Goal: Task Accomplishment & Management: Manage account settings

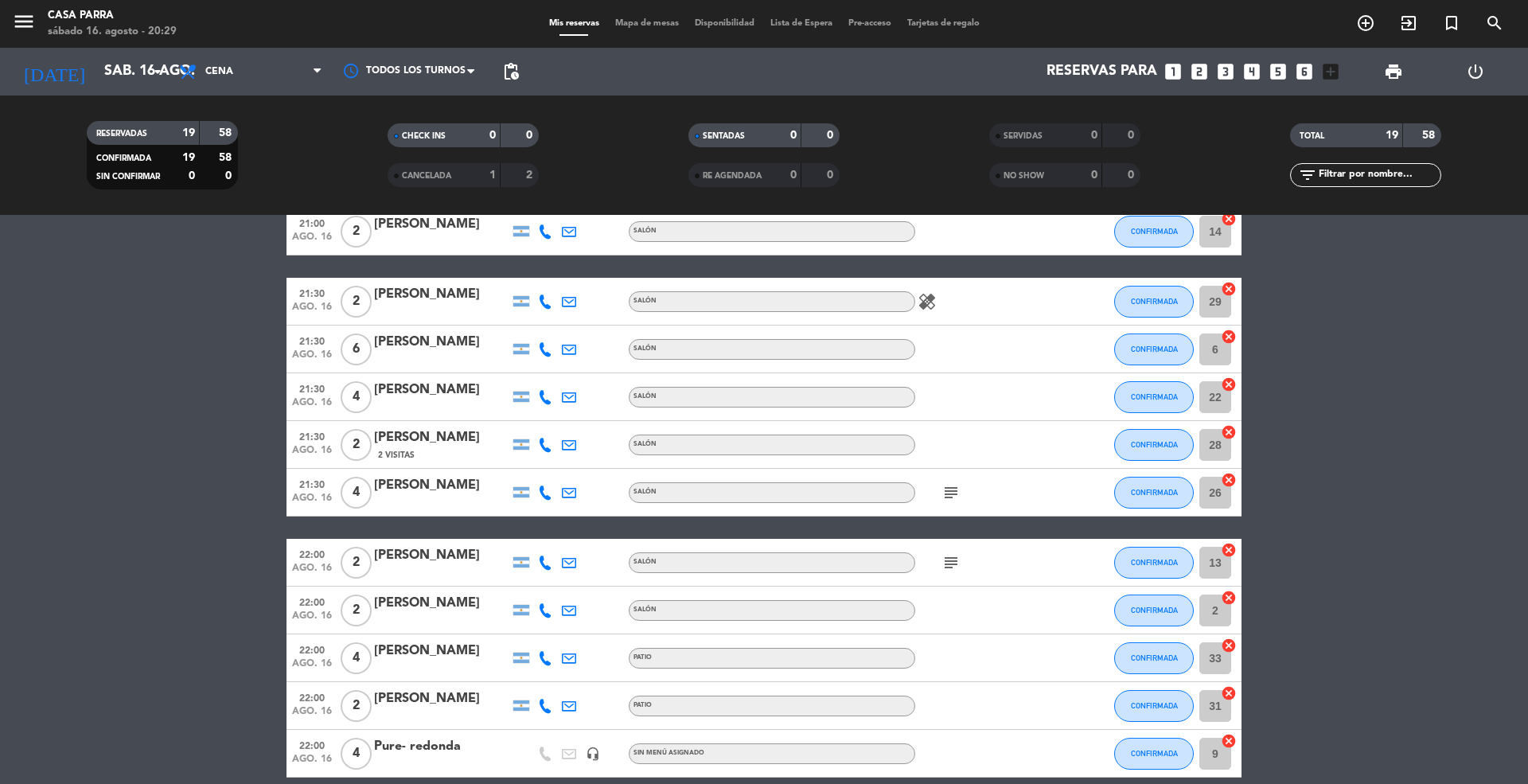
scroll to position [601, 0]
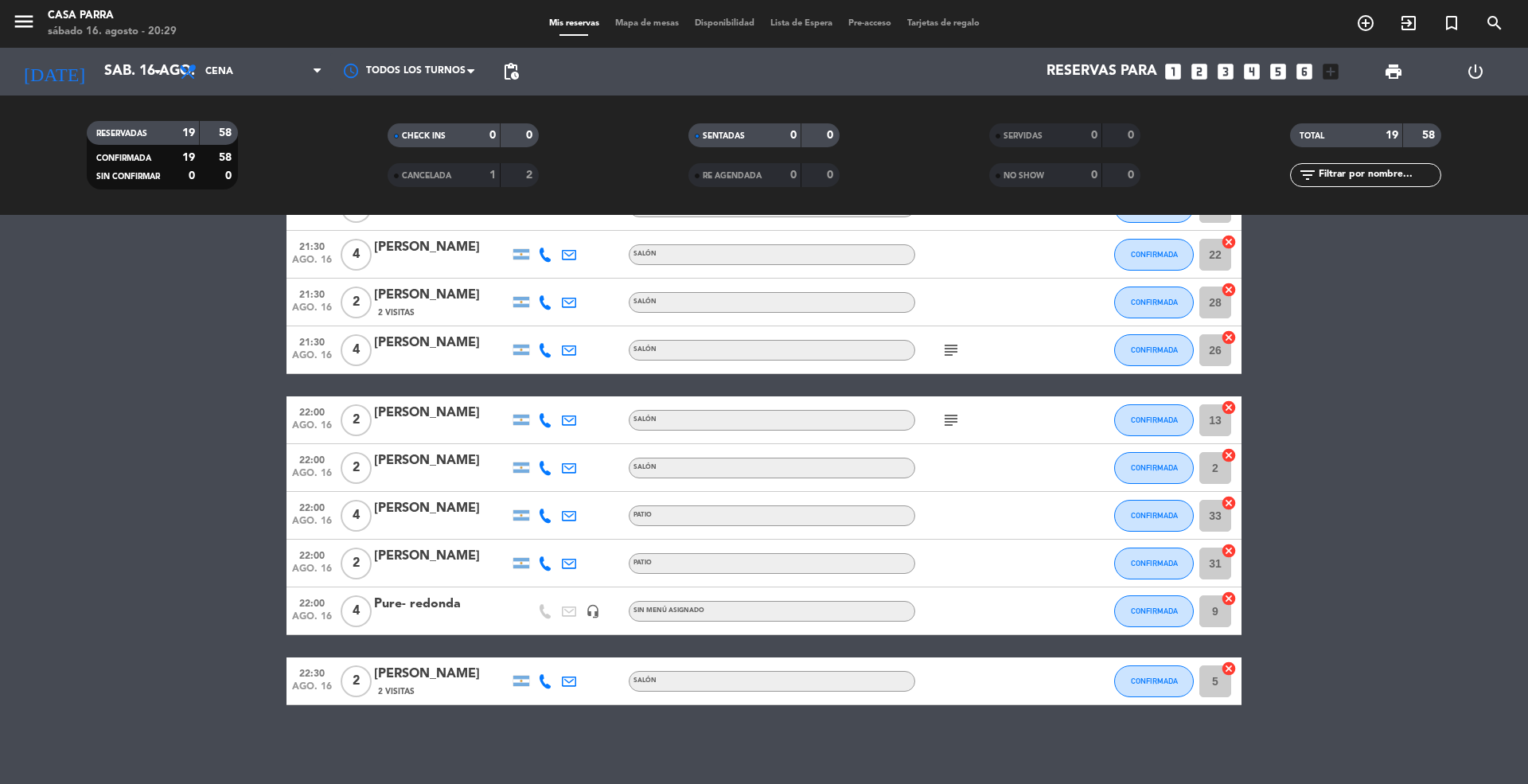
click at [949, 412] on icon "subject" at bounding box center [951, 420] width 19 height 19
click at [949, 348] on icon "subject" at bounding box center [951, 350] width 19 height 19
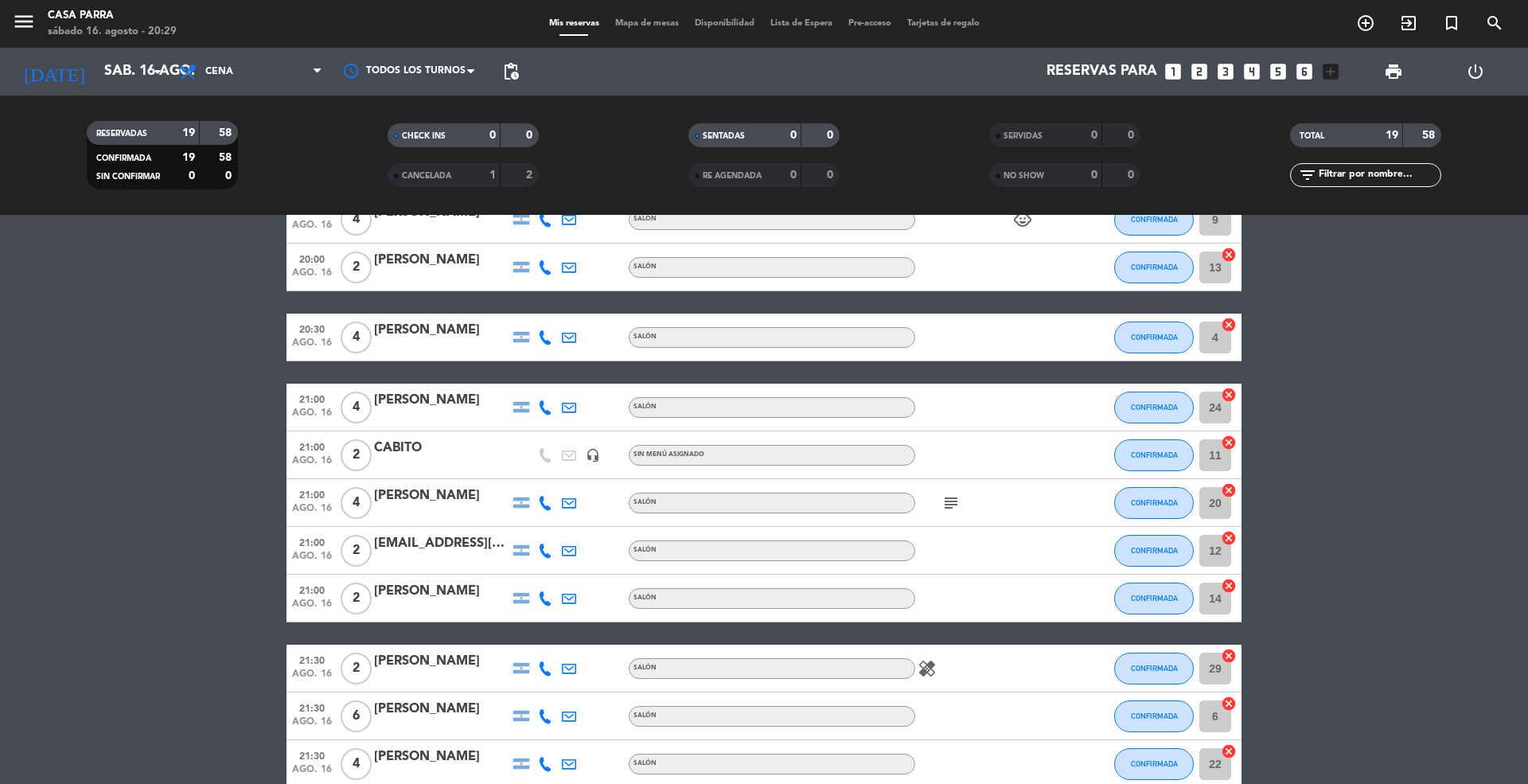
scroll to position [71, 0]
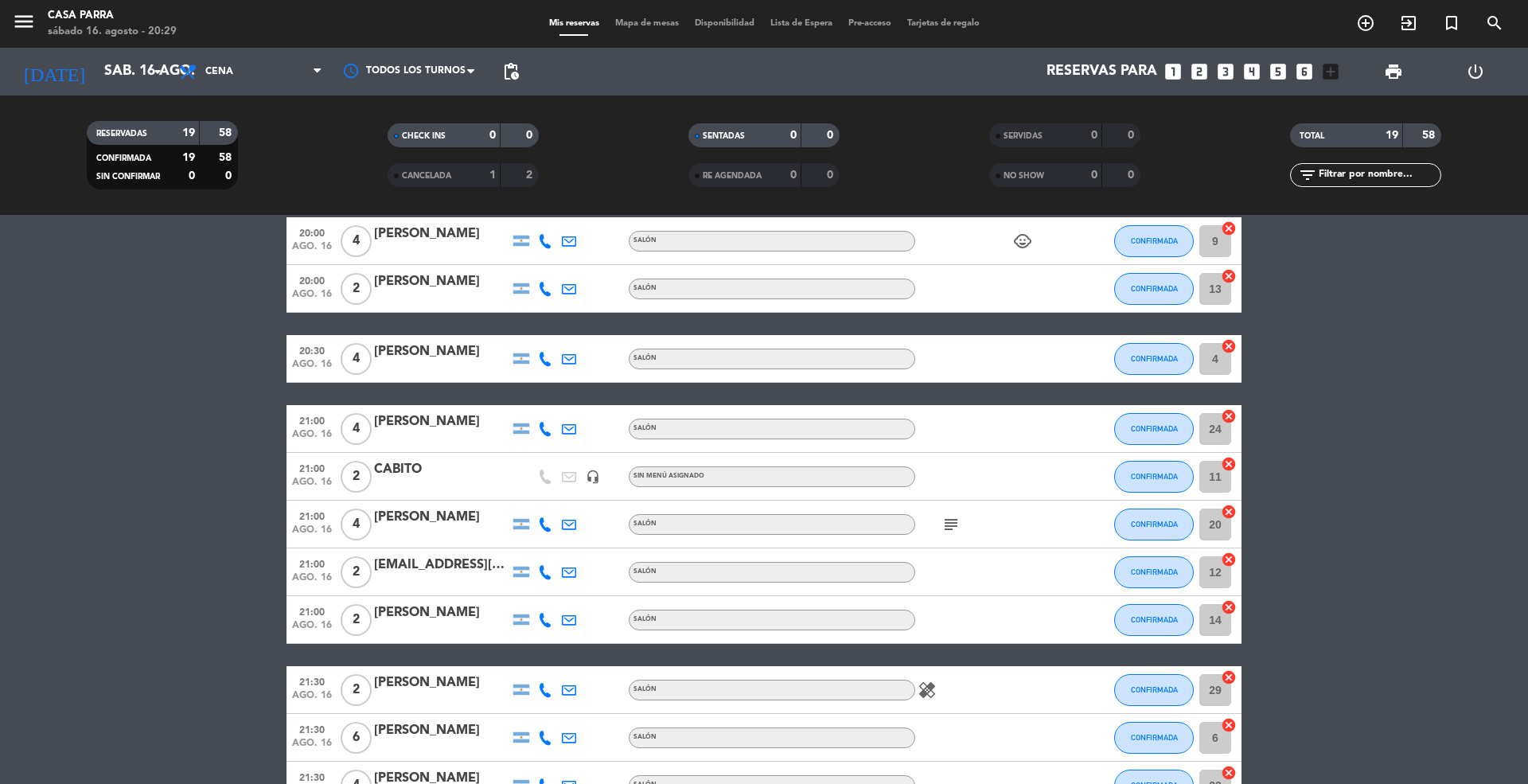
click at [934, 685] on icon "healing" at bounding box center [927, 690] width 19 height 19
click at [953, 522] on icon "subject" at bounding box center [951, 525] width 19 height 19
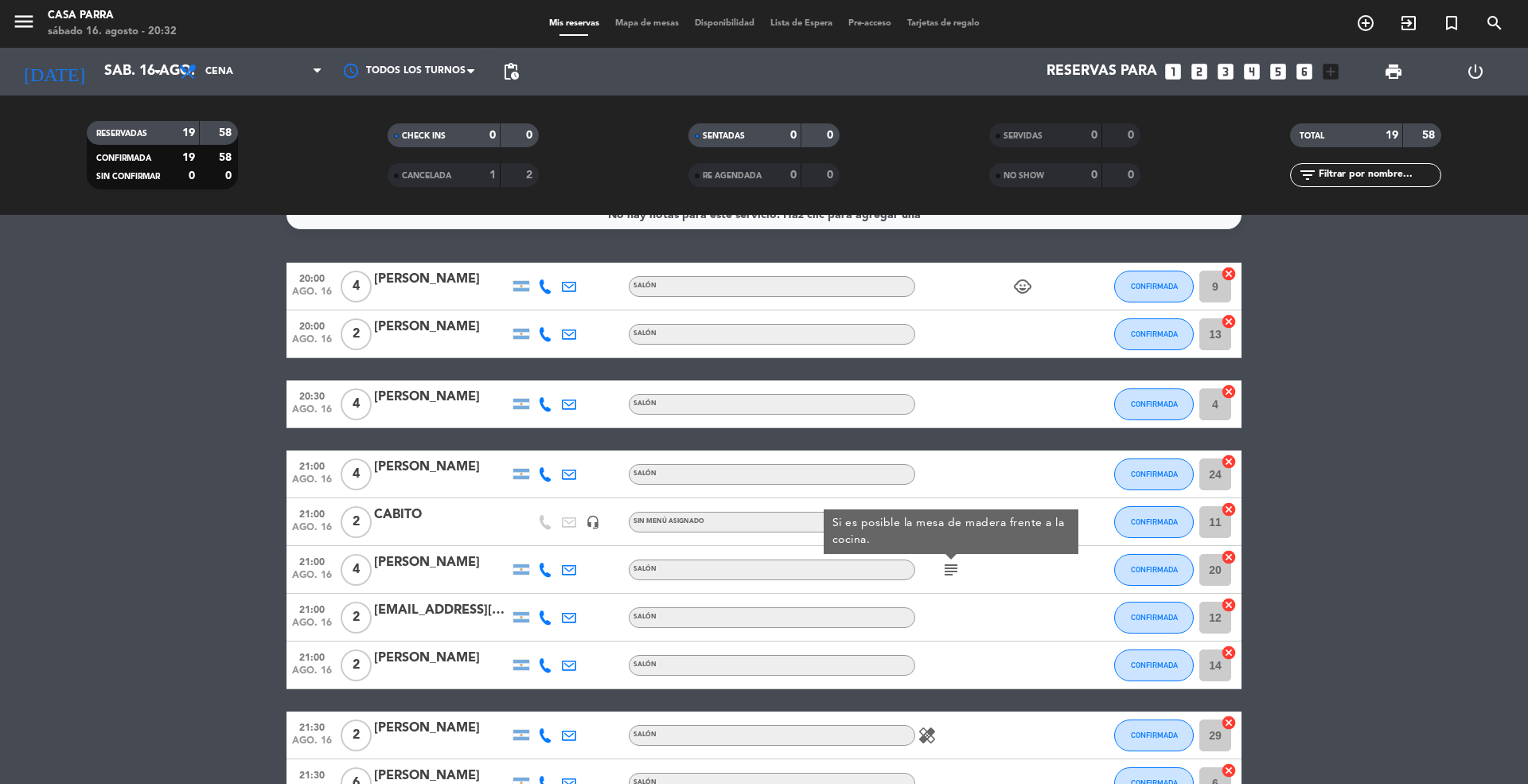
scroll to position [0, 0]
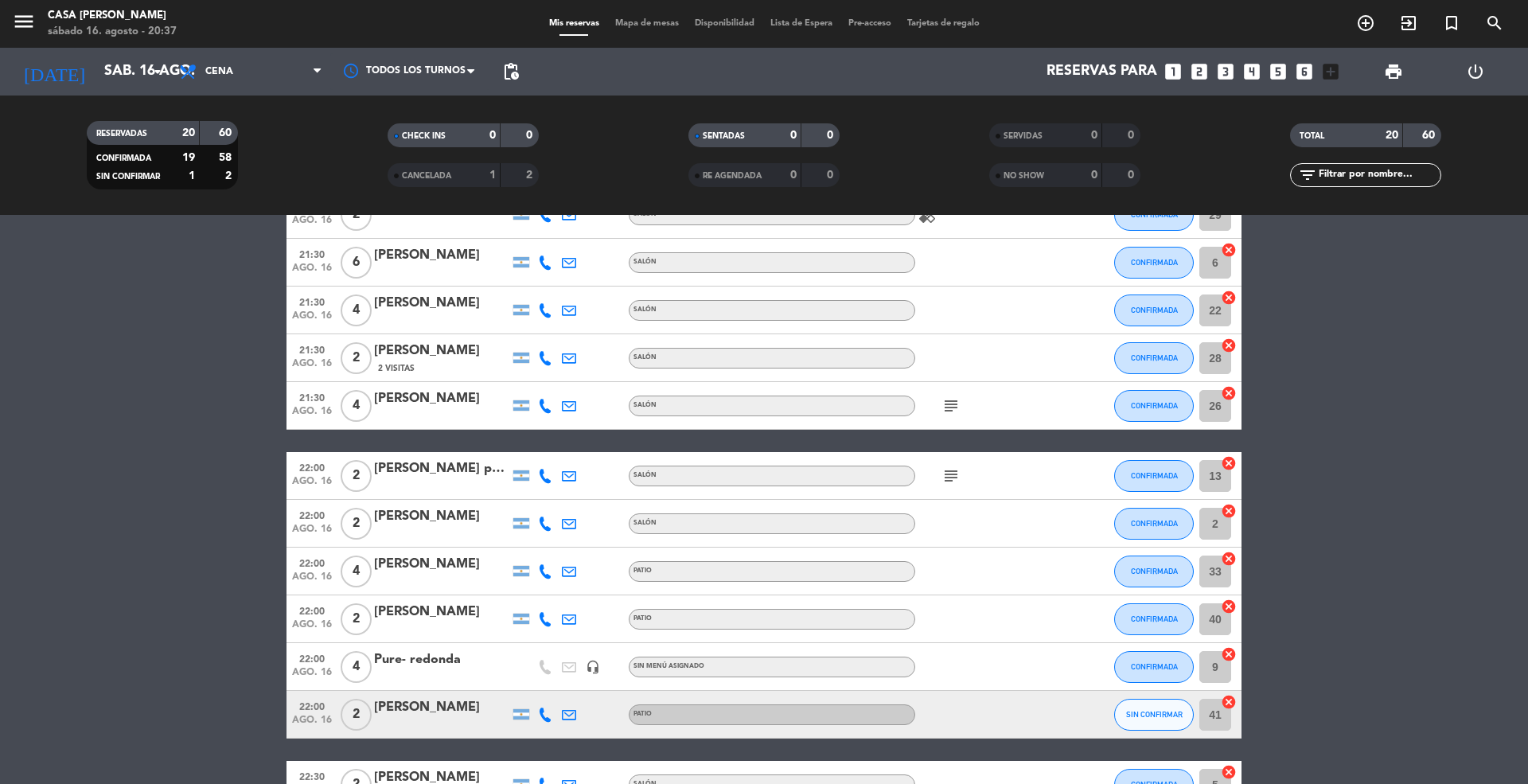
scroll to position [649, 0]
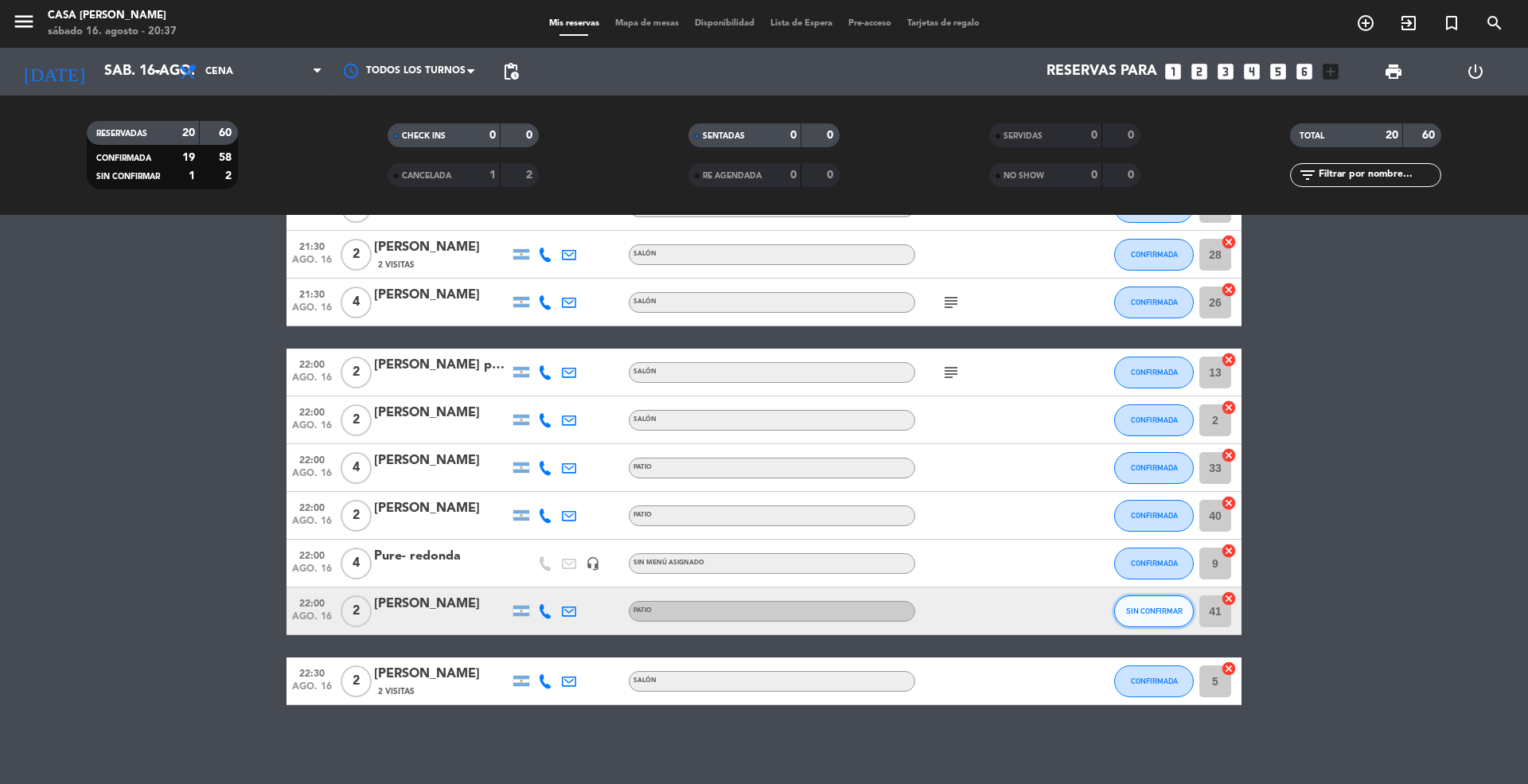
click at [1150, 596] on button "SIN CONFIRMAR" at bounding box center [1154, 610] width 79 height 32
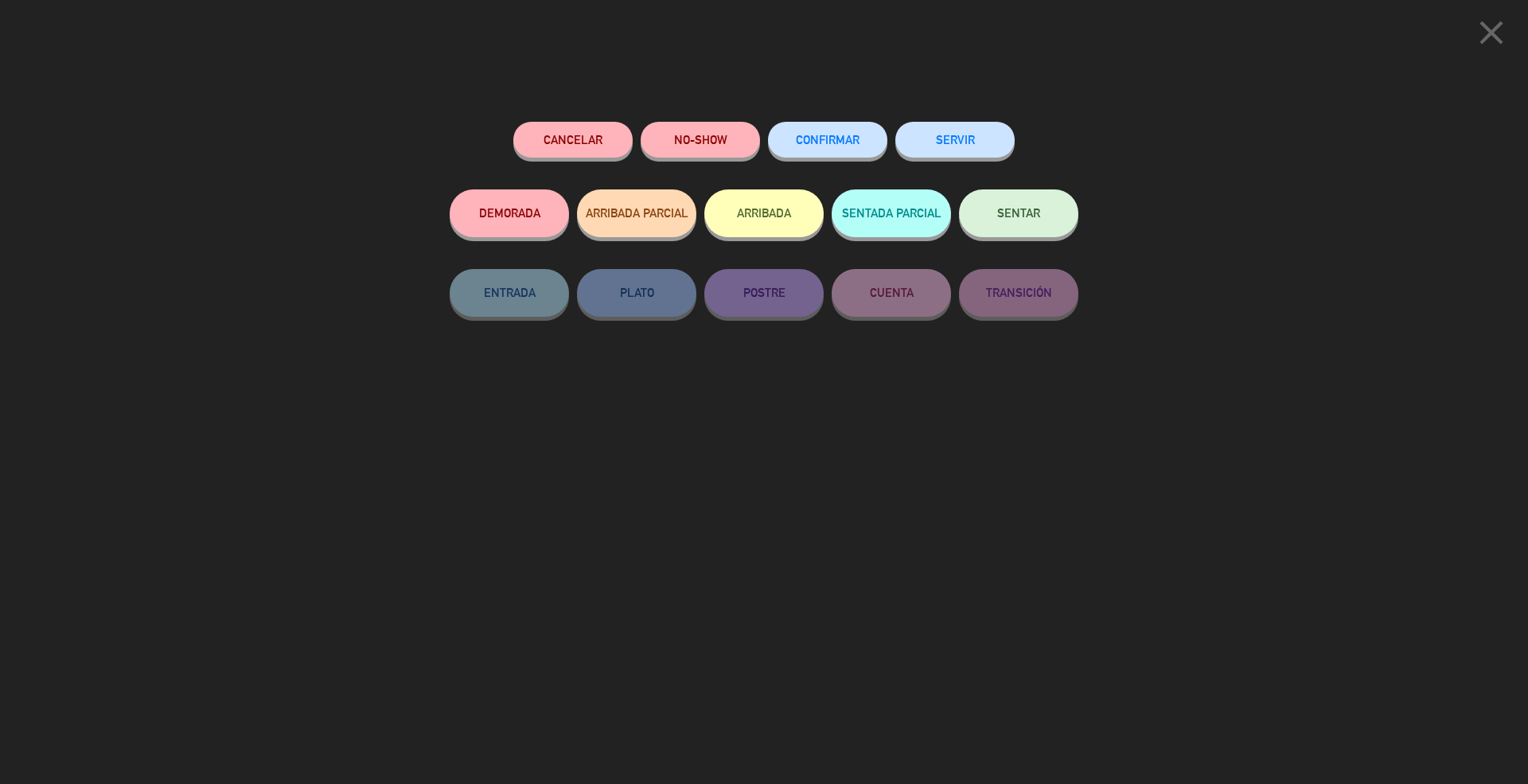
click at [831, 141] on span "CONFIRMAR" at bounding box center [827, 139] width 64 height 14
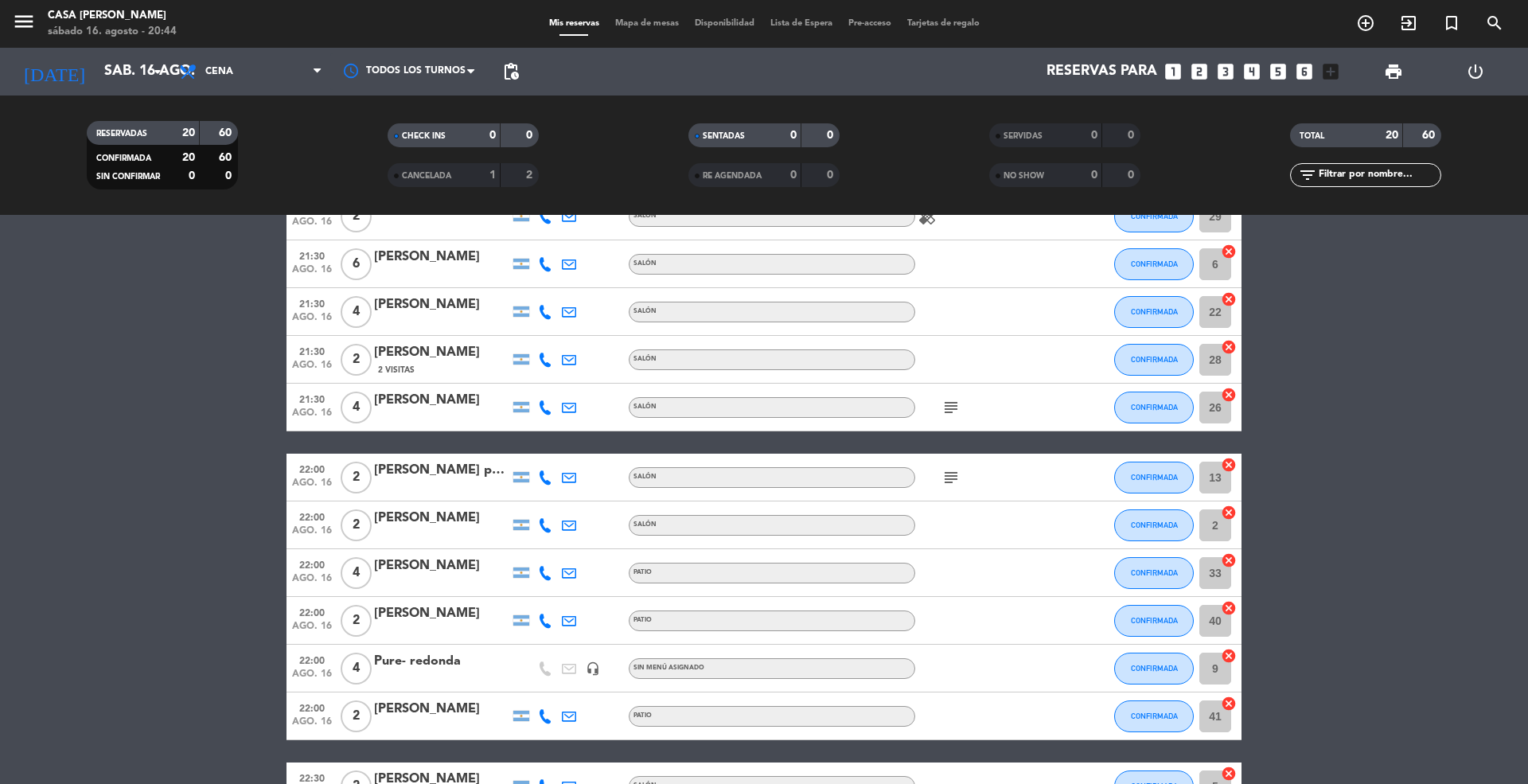
scroll to position [436, 0]
